Goal: Find specific page/section: Find specific page/section

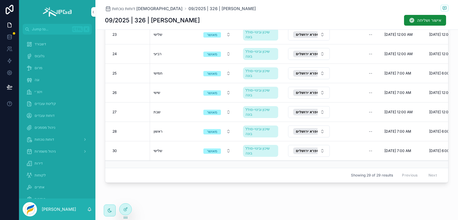
scroll to position [193, 0]
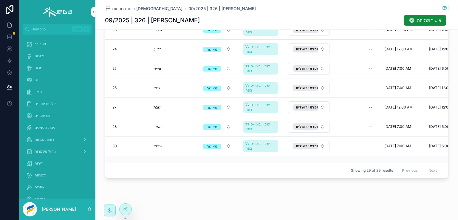
click at [43, 138] on span "דוחות נוכחות" at bounding box center [44, 139] width 19 height 5
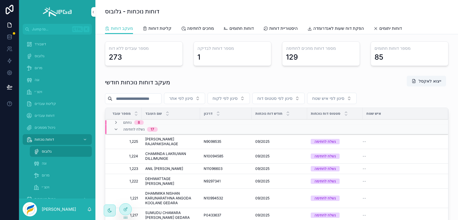
click at [0, 0] on button "פתח דוח" at bounding box center [0, 0] width 0 height 0
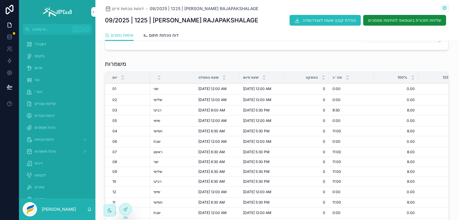
scroll to position [149, 0]
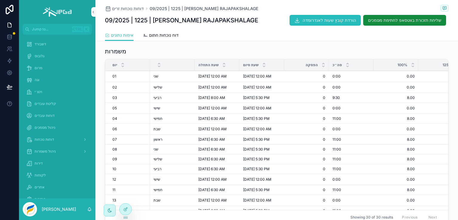
click at [299, 90] on span "0" at bounding box center [307, 87] width 38 height 5
click at [42, 140] on span "דוחות נוכחות" at bounding box center [44, 139] width 19 height 5
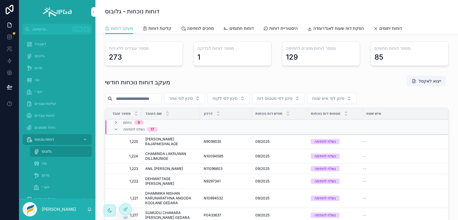
click at [38, 163] on icon "scrollable content" at bounding box center [36, 163] width 6 height 6
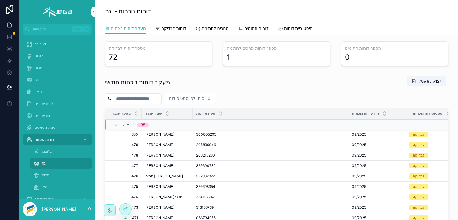
click at [0, 0] on button "פתח דוח" at bounding box center [0, 0] width 0 height 0
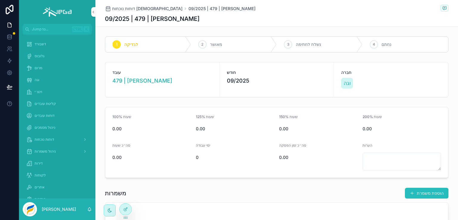
scroll to position [71, 0]
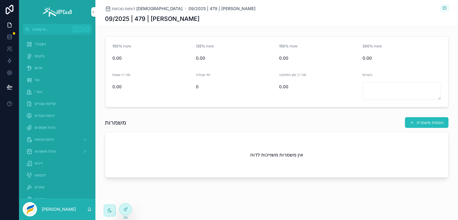
click at [52, 140] on span "דוחות נוכחות" at bounding box center [44, 139] width 19 height 5
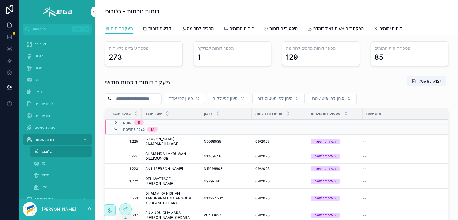
click at [41, 165] on div "וגה" at bounding box center [60, 164] width 55 height 10
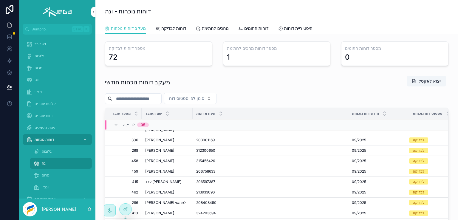
scroll to position [247, 0]
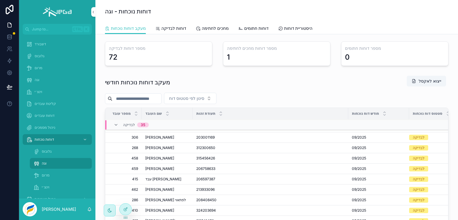
click at [0, 0] on span "פתח דוח" at bounding box center [0, 0] width 0 height 0
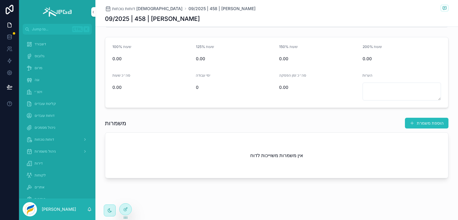
scroll to position [71, 0]
click at [47, 140] on span "דוחות נוכחות" at bounding box center [44, 139] width 19 height 5
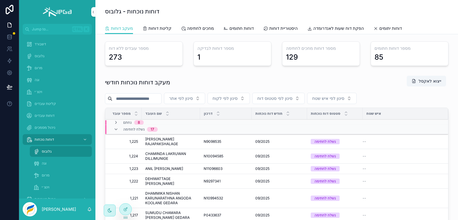
click at [44, 163] on span "וגה" at bounding box center [44, 163] width 5 height 5
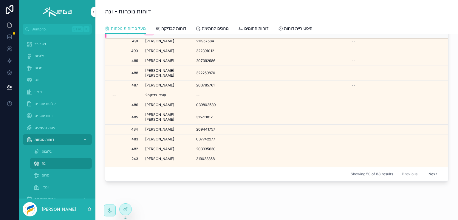
scroll to position [105, 0]
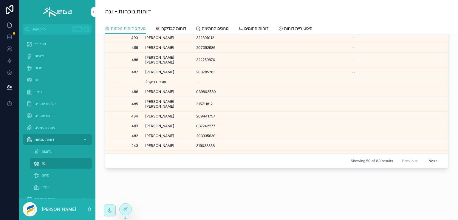
click at [426, 156] on button "Next" at bounding box center [432, 160] width 17 height 9
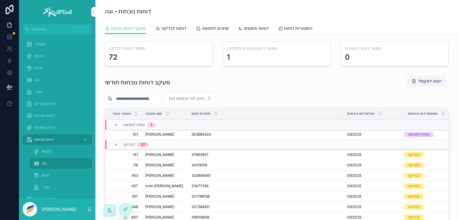
click at [0, 0] on span "פתח דוח" at bounding box center [0, 0] width 0 height 0
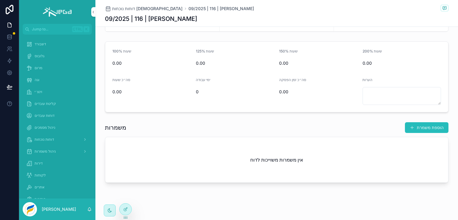
scroll to position [71, 0]
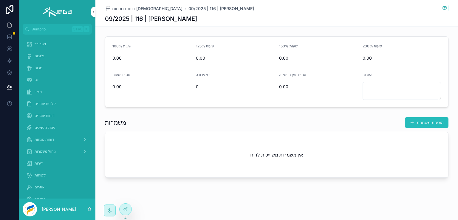
click at [45, 139] on span "דוחות נוכחות" at bounding box center [44, 139] width 19 height 5
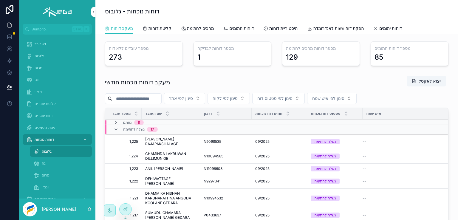
click at [149, 101] on input "scrollable content" at bounding box center [136, 98] width 49 height 8
type input "******"
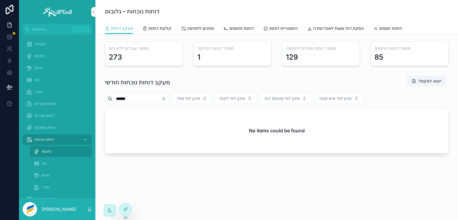
click at [166, 97] on icon "Clear" at bounding box center [163, 98] width 5 height 5
click at [155, 98] on input "scrollable content" at bounding box center [136, 98] width 49 height 8
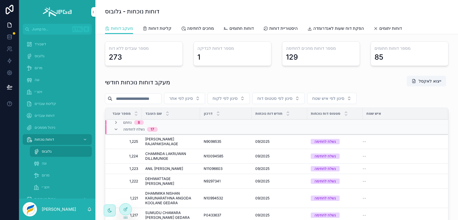
click at [147, 98] on input "scrollable content" at bounding box center [136, 98] width 49 height 8
type input "****"
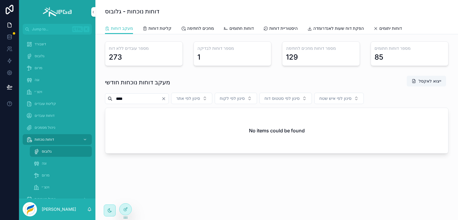
click at [166, 97] on icon "Clear" at bounding box center [163, 98] width 5 height 5
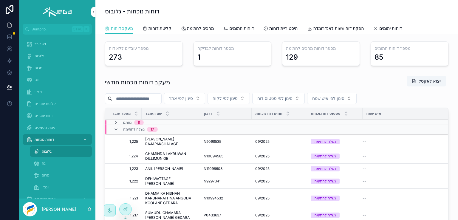
click at [43, 174] on span "מרום" at bounding box center [46, 175] width 8 height 5
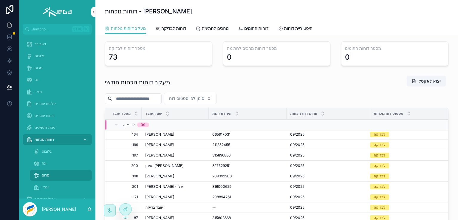
click at [0, 0] on icon "scrollable content" at bounding box center [0, 0] width 0 height 0
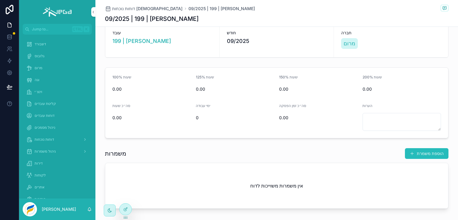
scroll to position [11, 0]
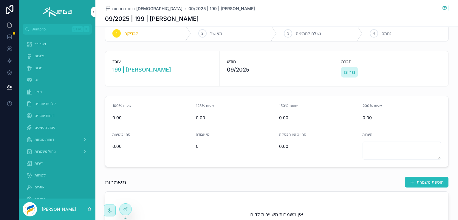
click at [48, 138] on span "דוחות נוכחות" at bounding box center [44, 139] width 19 height 5
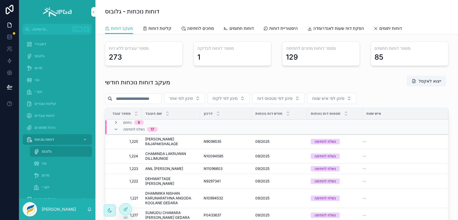
drag, startPoint x: 44, startPoint y: 163, endPoint x: 84, endPoint y: 131, distance: 50.6
click at [44, 163] on span "וגה" at bounding box center [44, 163] width 5 height 5
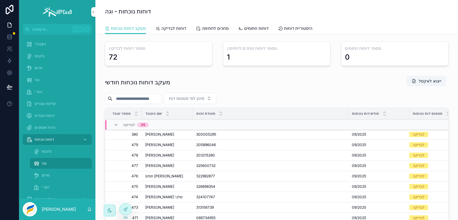
click at [146, 99] on input "scrollable content" at bounding box center [136, 98] width 49 height 8
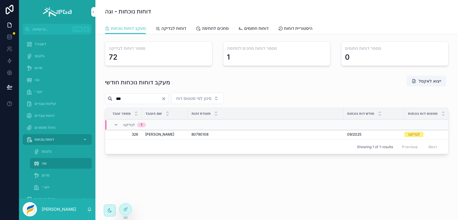
type input "*****"
click at [0, 0] on span "פתח דוח" at bounding box center [0, 0] width 0 height 0
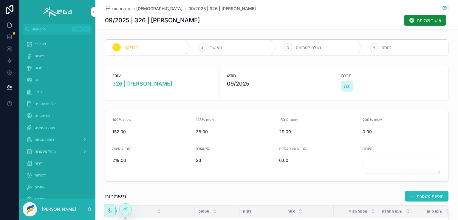
scroll to position [89, 0]
